Goal: Task Accomplishment & Management: Complete application form

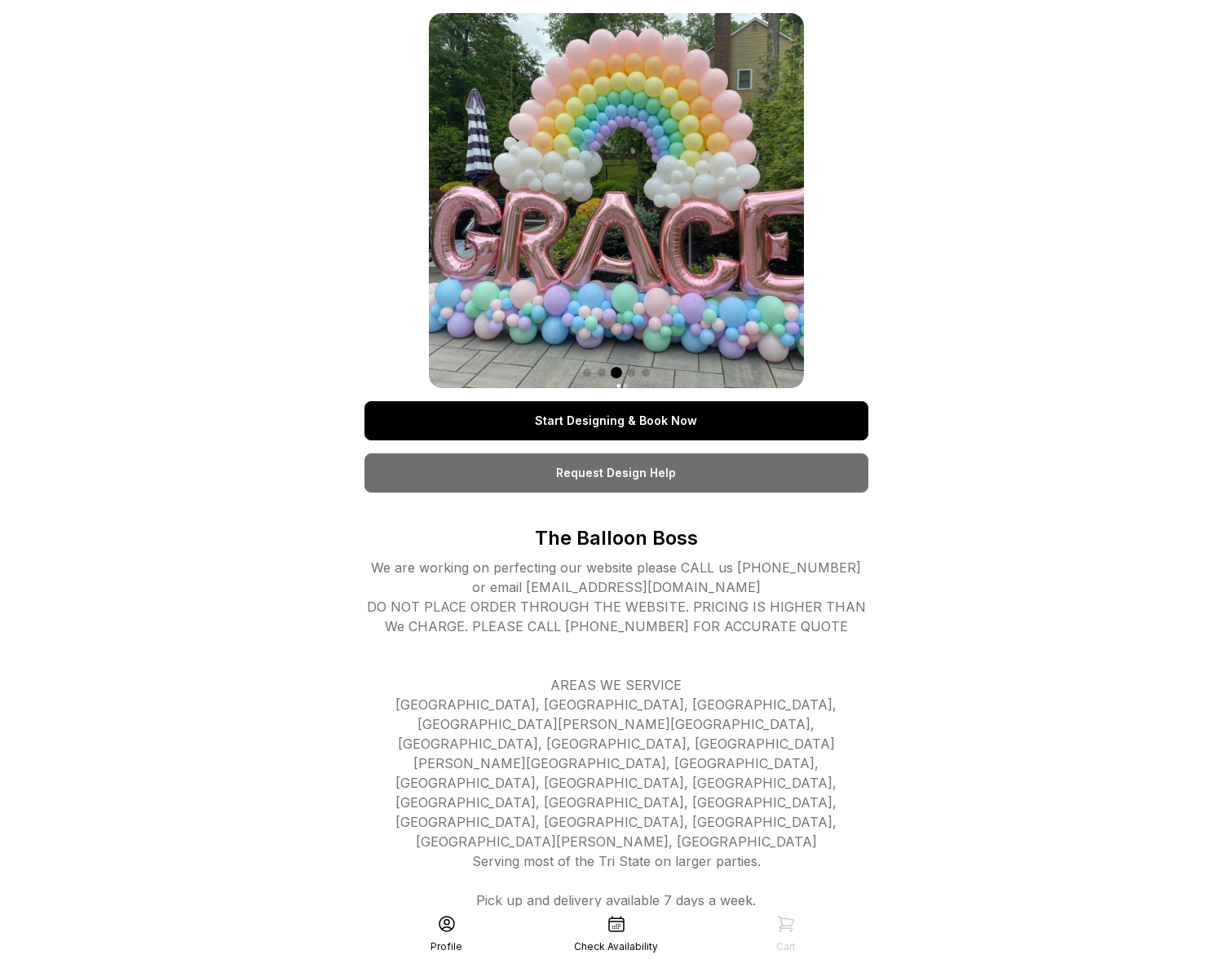
click at [252, 907] on div "Start Designing & Book Now Request Design Help The Balloon Boss We are working …" at bounding box center [616, 802] width 1232 height 1606
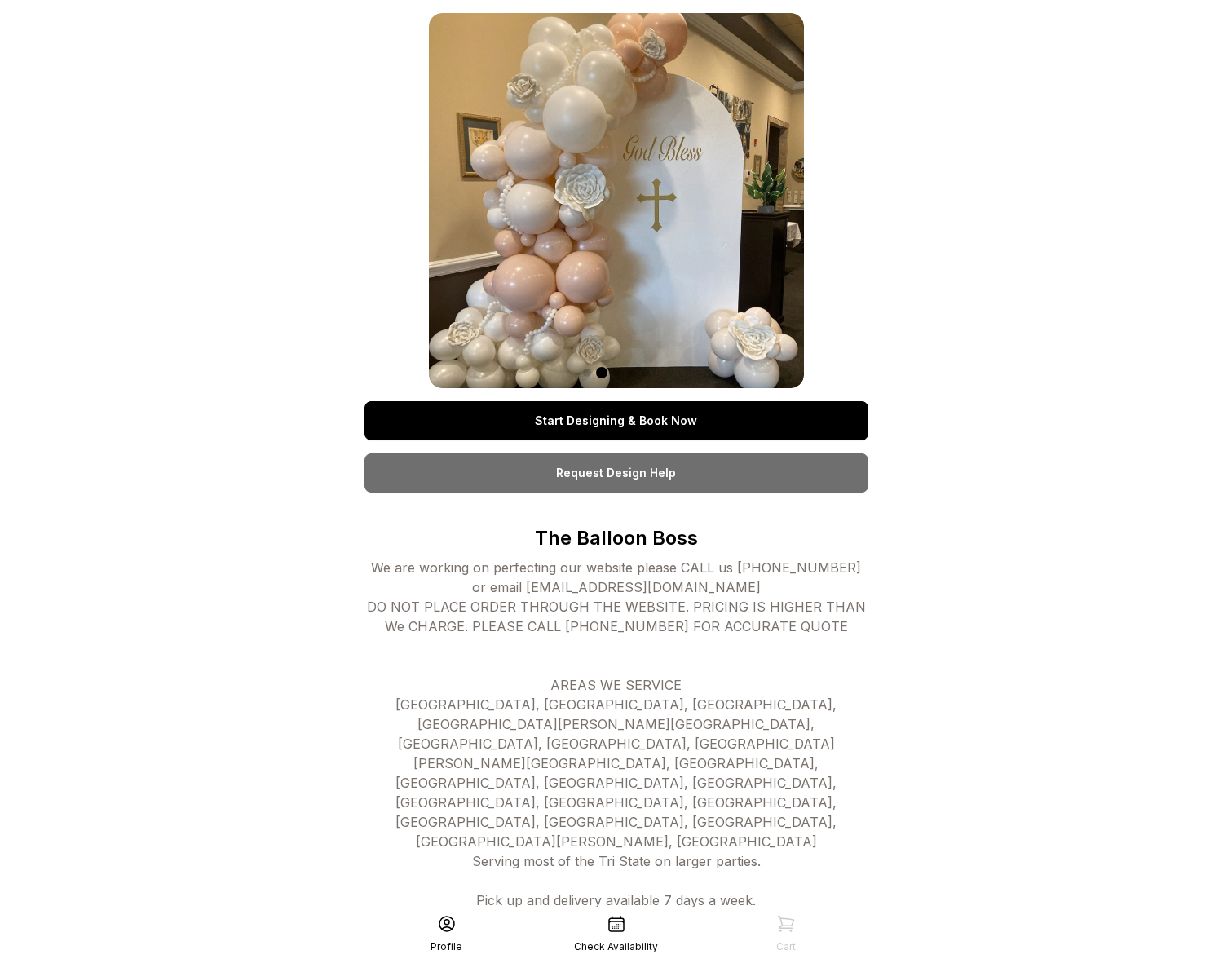
drag, startPoint x: 268, startPoint y: 206, endPoint x: 269, endPoint y: 194, distance: 12.0
click at [270, 206] on div "Start Designing & Book Now Request Design Help The Balloon Boss We are working …" at bounding box center [616, 802] width 1232 height 1606
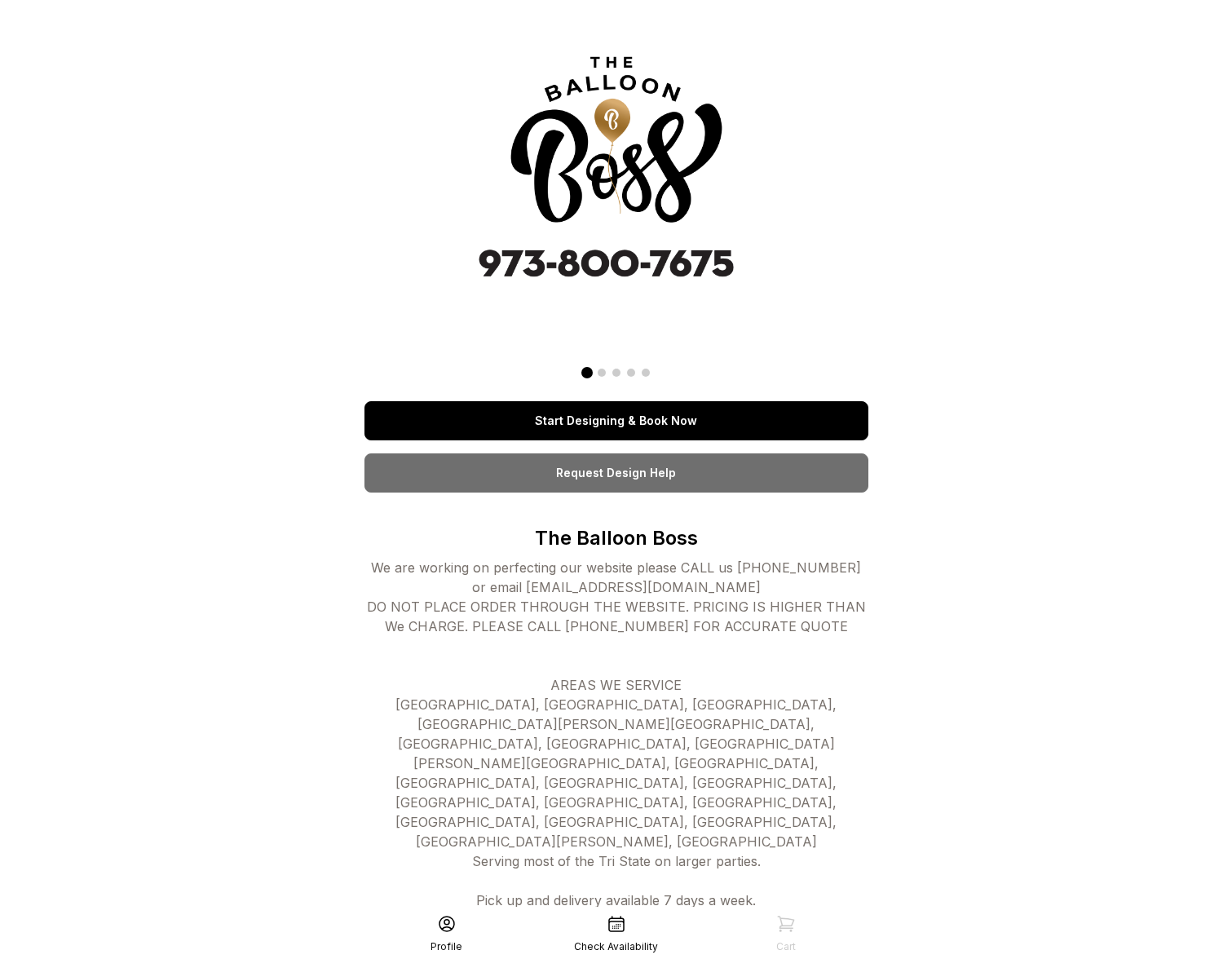
click at [606, 480] on link "Request Design Help" at bounding box center [616, 473] width 504 height 39
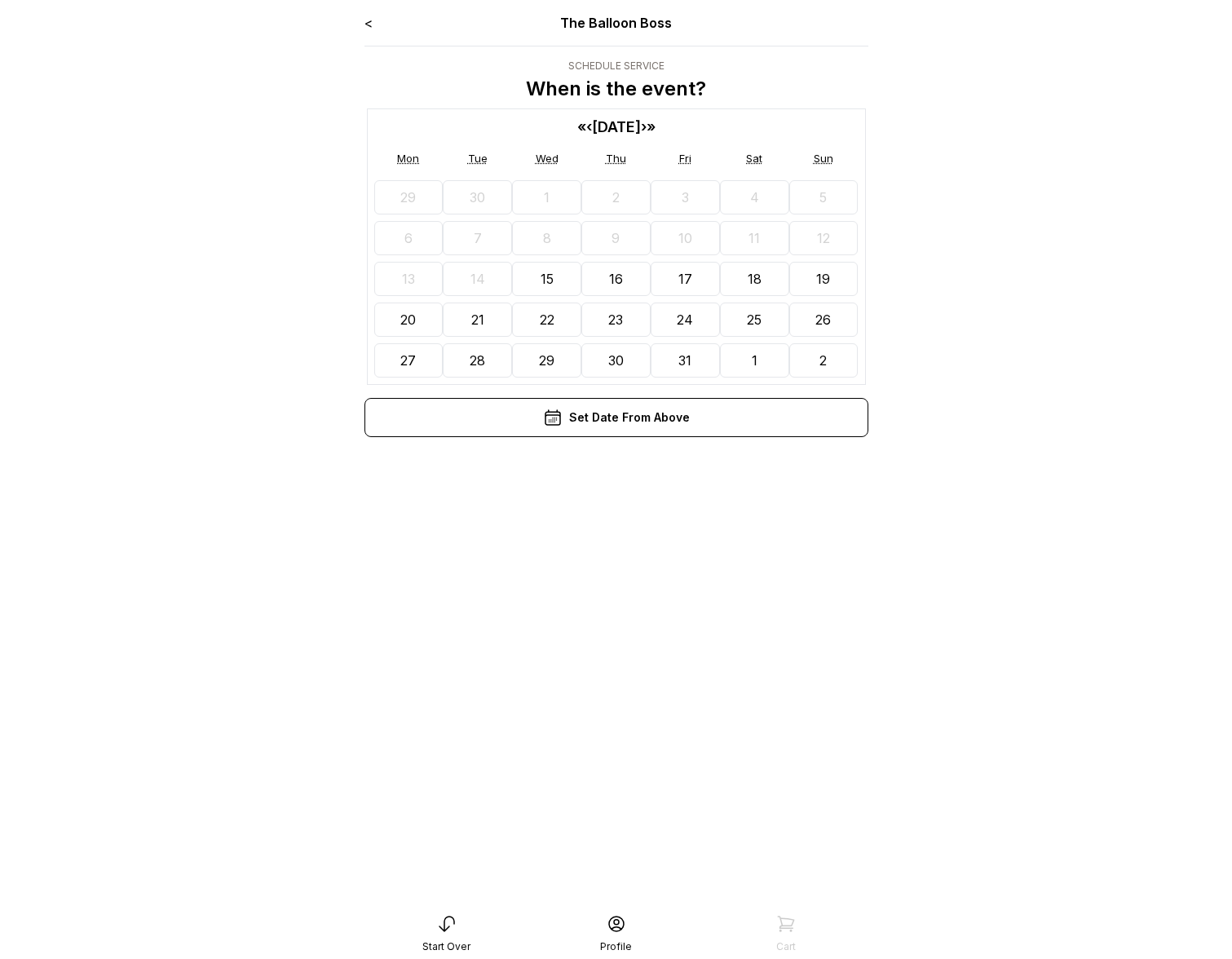
click at [78, 156] on main "< The Balloon Boss Schedule Service When is the event? « ‹ October 2025 › » Mon…" at bounding box center [616, 480] width 1232 height 959
